Goal: Find specific page/section: Find specific page/section

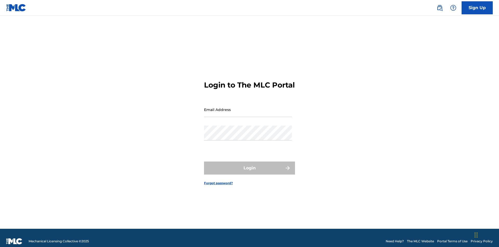
scroll to position [7, 0]
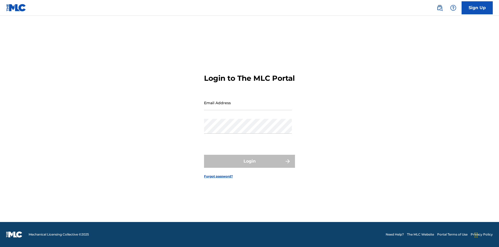
click at [248, 107] on input "Email Address" at bounding box center [248, 102] width 88 height 15
type input "[EMAIL_ADDRESS][DOMAIN_NAME]"
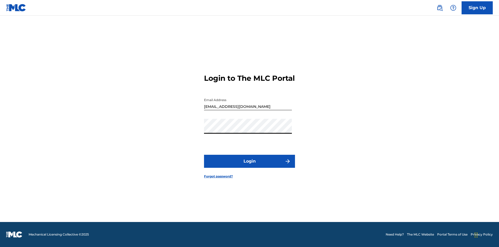
click at [250, 165] on button "Login" at bounding box center [249, 160] width 91 height 13
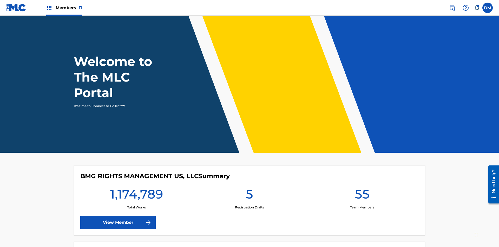
scroll to position [22, 0]
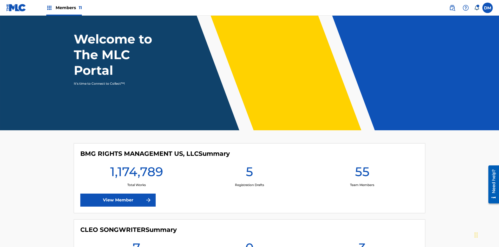
click at [64, 8] on span "Members 11" at bounding box center [69, 8] width 26 height 6
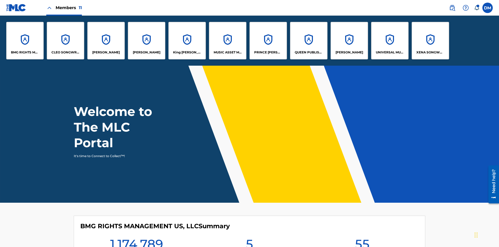
click at [390, 52] on p "UNIVERSAL MUSIC PUB GROUP" at bounding box center [390, 52] width 28 height 5
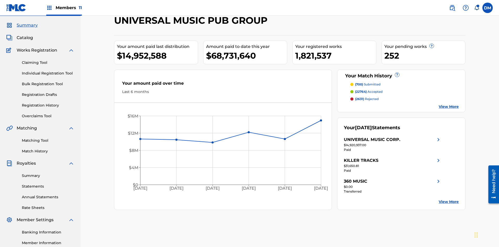
click at [25, 35] on span "Catalog" at bounding box center [25, 38] width 16 height 6
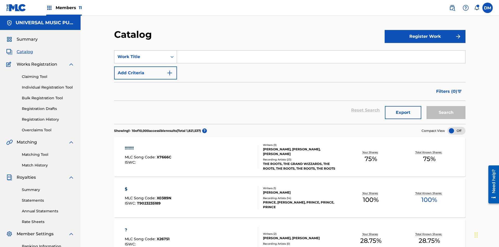
click at [141, 54] on div "Work Title" at bounding box center [141, 57] width 47 height 6
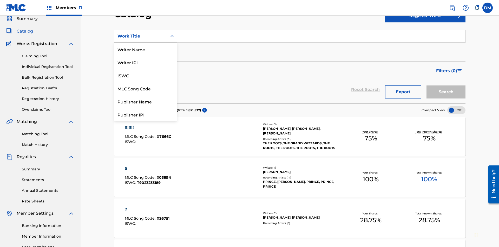
scroll to position [78, 0]
click at [146, 17] on div "MLC Song Code" at bounding box center [145, 10] width 62 height 13
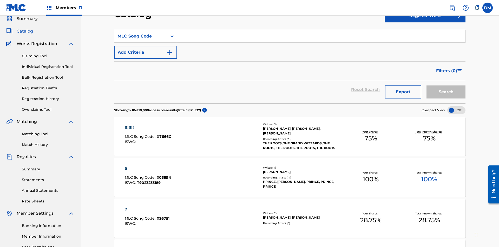
scroll to position [0, 0]
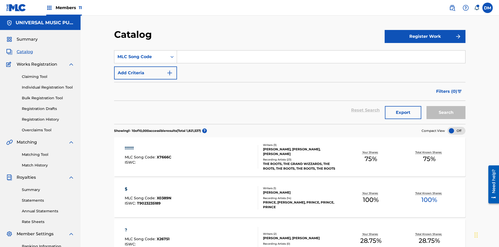
click at [321, 50] on input "Search Form" at bounding box center [321, 56] width 288 height 12
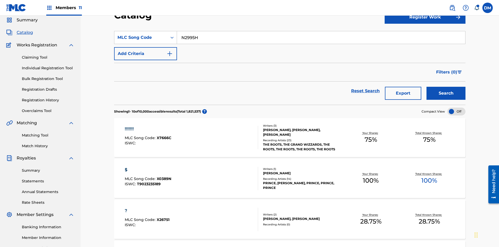
type input "N2995H"
click at [446, 87] on button "Search" at bounding box center [446, 93] width 39 height 13
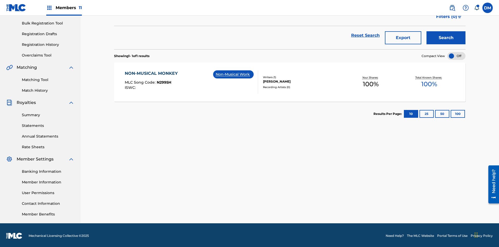
scroll to position [76, 0]
